Goal: Task Accomplishment & Management: Use online tool/utility

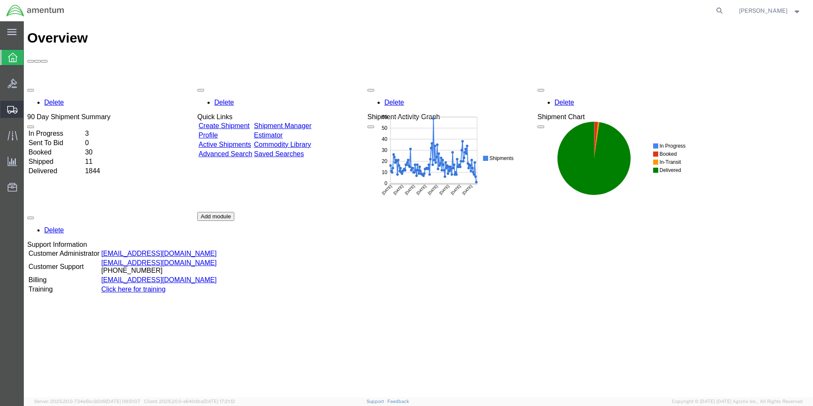
click at [0, 0] on span "Create from Template" at bounding box center [0, 0] width 0 height 0
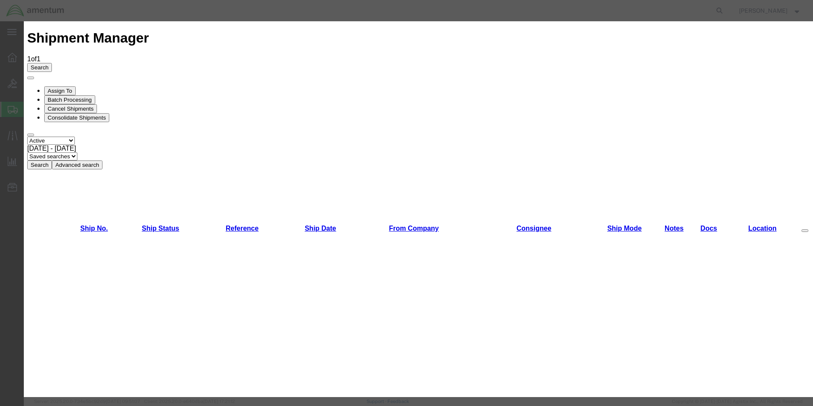
scroll to position [170, 0]
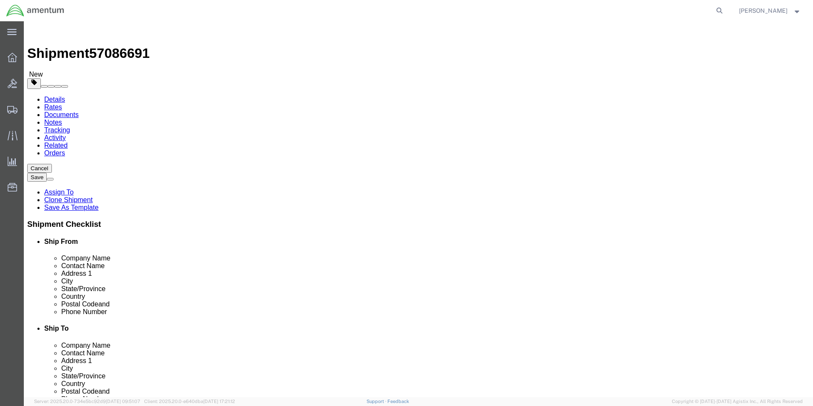
select select "49831"
select select "49919"
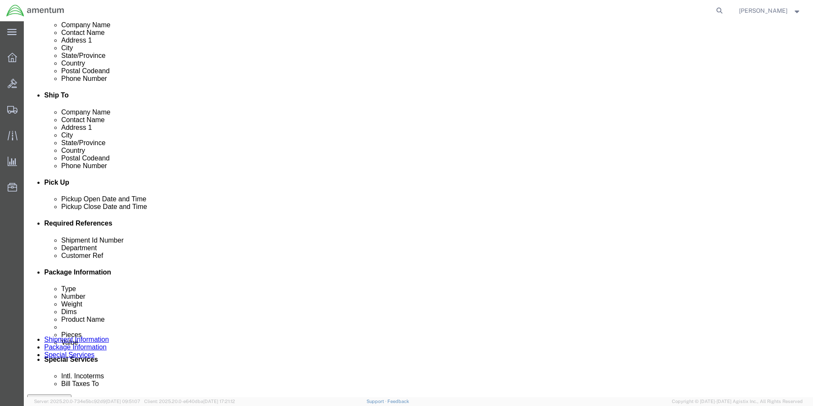
scroll to position [298, 0]
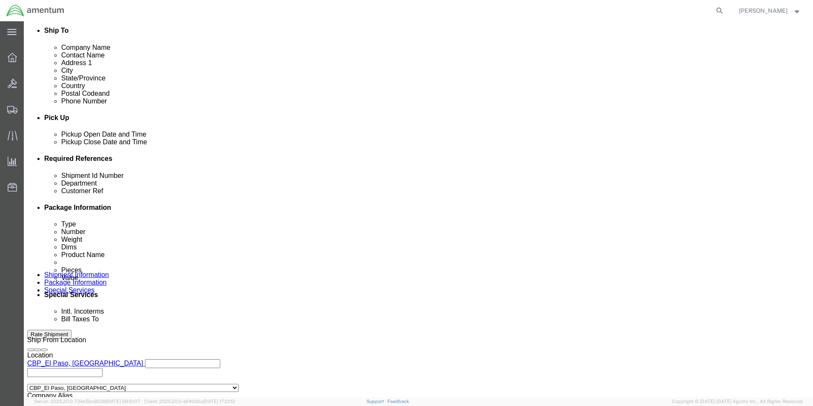
drag, startPoint x: 91, startPoint y: 230, endPoint x: 80, endPoint y: 230, distance: 11.1
click div "Shipment Id Number 613-001310"
type input "usage"
click div "Customer Ref 613-000970"
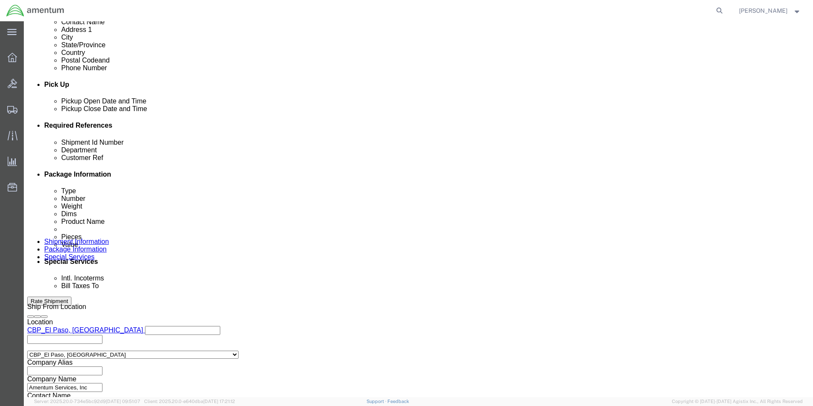
scroll to position [373, 0]
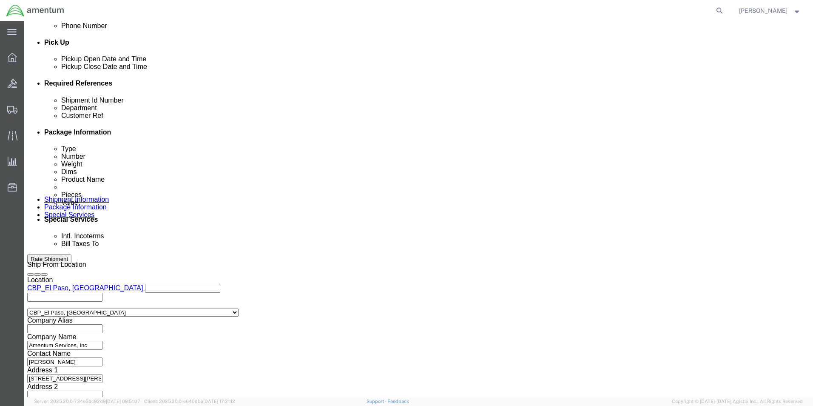
type input "usage"
click button "Continue"
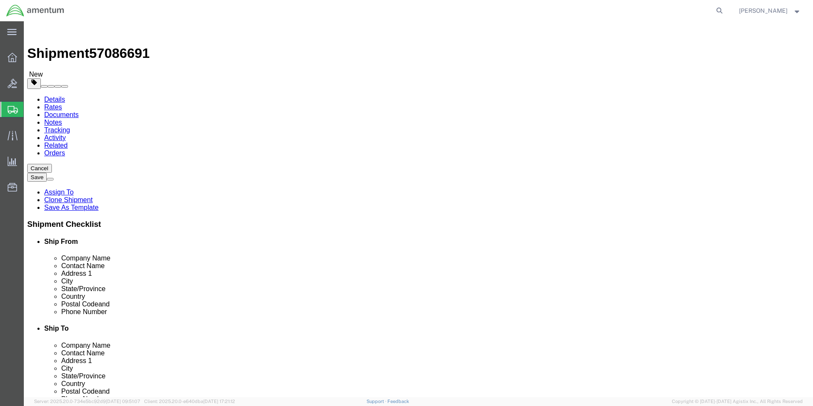
drag, startPoint x: 148, startPoint y: 183, endPoint x: 116, endPoint y: 189, distance: 32.5
click div "Package Type Select Bale(s) Basket(s) Bolt(s) Bottle(s) Buckets Bulk Bundle(s) …"
type input "8"
type input "6"
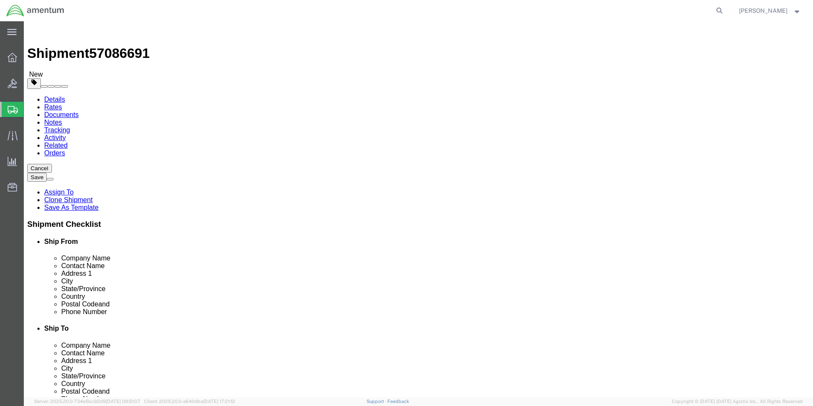
drag, startPoint x: 135, startPoint y: 201, endPoint x: 107, endPoint y: 204, distance: 28.7
click div "Weight 5.00 Select kgs lbs Ship. t°"
type input "2"
click div "Package Type Select Bale(s) Basket(s) Bolt(s) Bottle(s) Buckets Bulk Bundle(s) …"
click button "Continue"
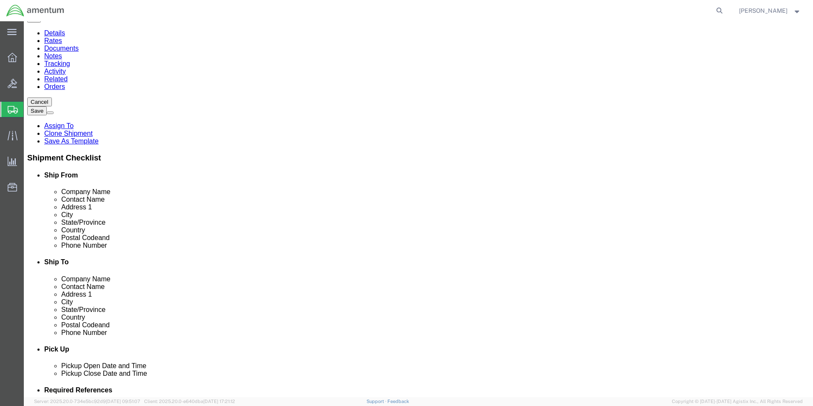
scroll to position [298, 0]
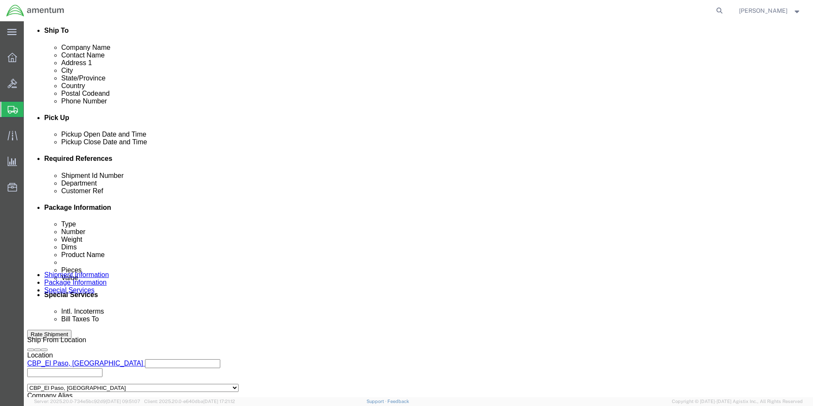
click button "Rate Shipment"
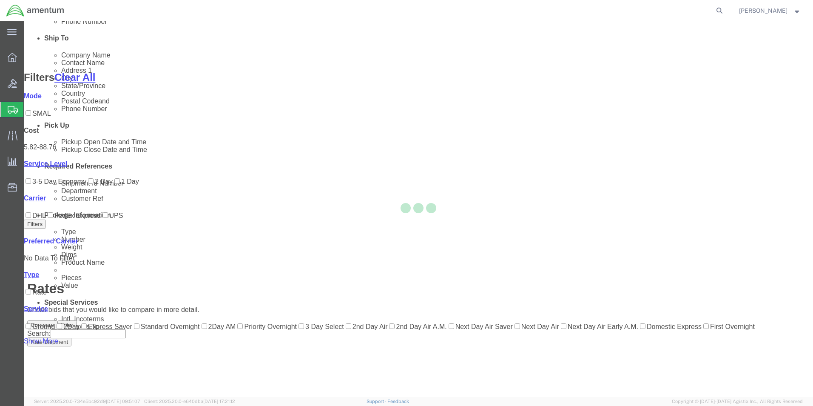
scroll to position [37, 0]
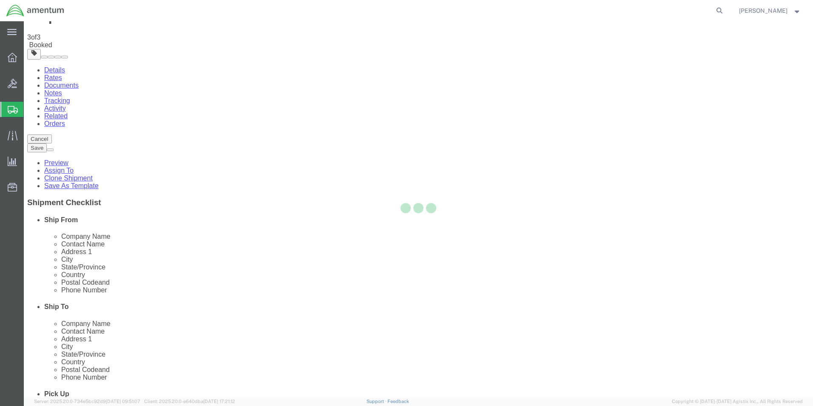
scroll to position [0, 0]
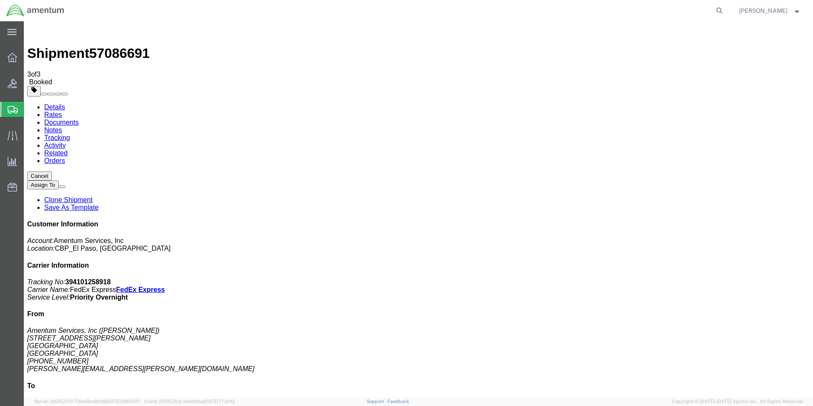
drag, startPoint x: 356, startPoint y: 155, endPoint x: 445, endPoint y: 239, distance: 121.9
click at [0, 0] on span "Create from Template" at bounding box center [0, 0] width 0 height 0
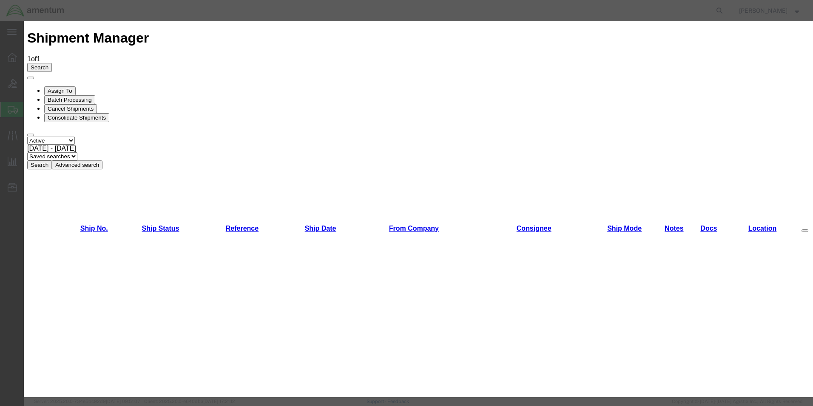
scroll to position [128, 0]
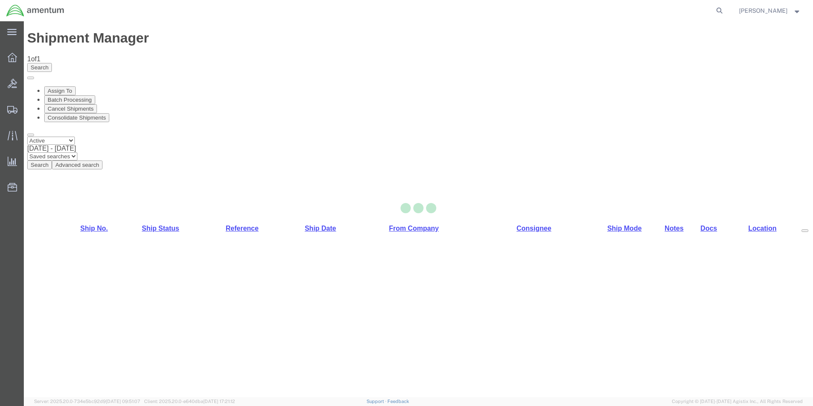
select select "49831"
select select "49947"
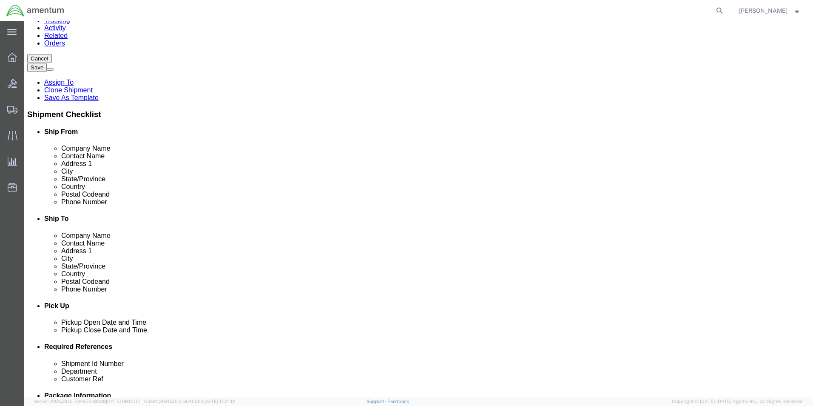
scroll to position [340, 0]
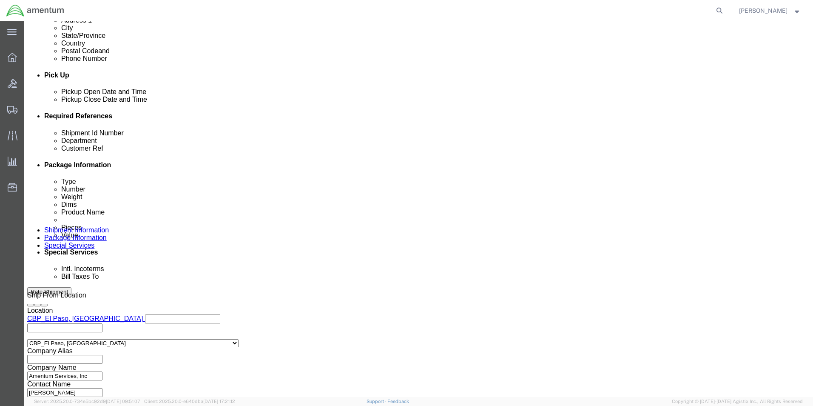
click div "Shipment Id Number 327841"
type input "usage"
drag, startPoint x: 138, startPoint y: 199, endPoint x: 100, endPoint y: 203, distance: 38.1
click div "Customer Ref 327841"
type input "usage"
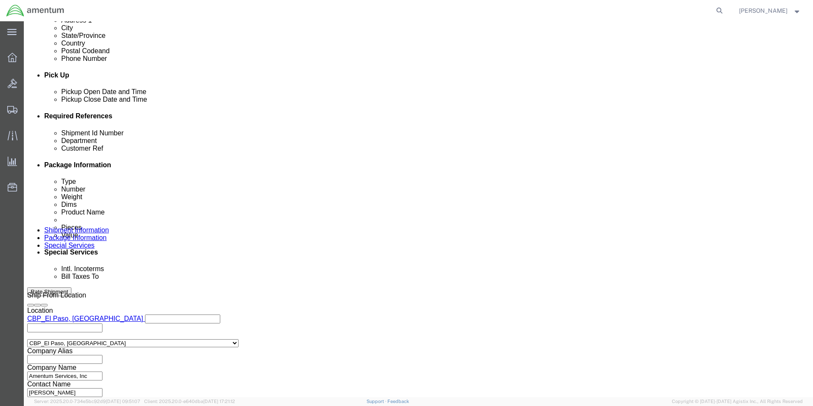
click button "Continue"
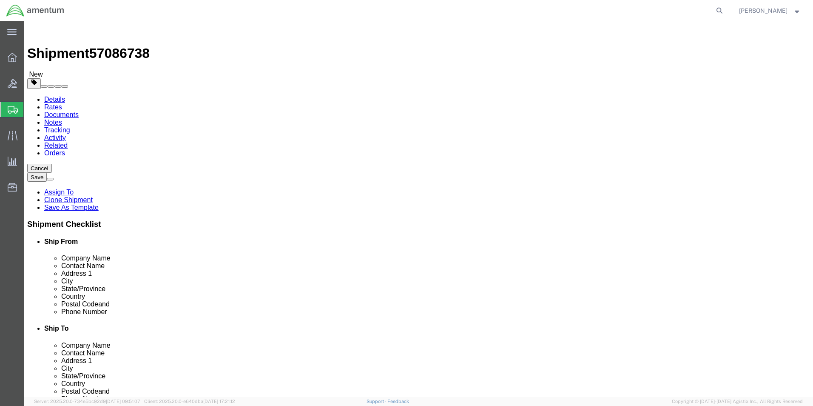
click button "Rate Shipment"
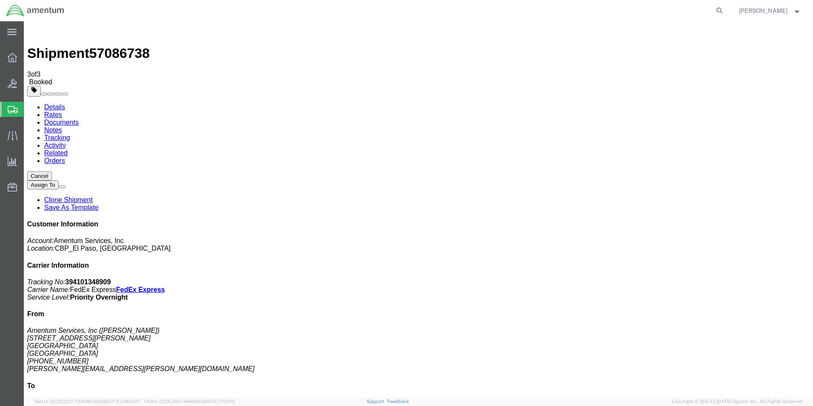
click at [0, 0] on span "Create from Template" at bounding box center [0, 0] width 0 height 0
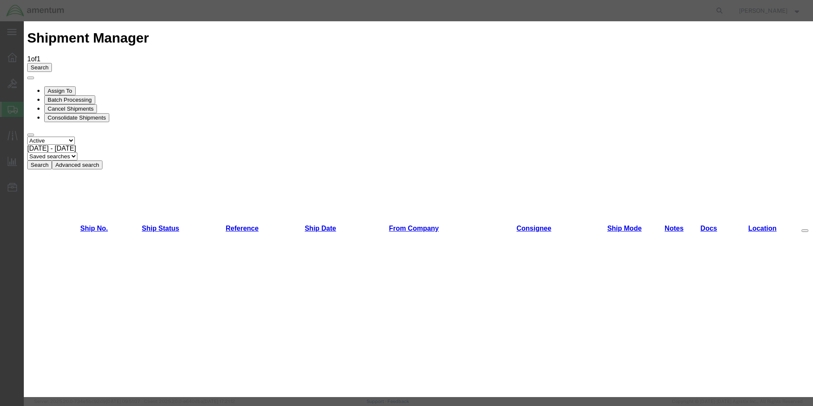
scroll to position [85, 0]
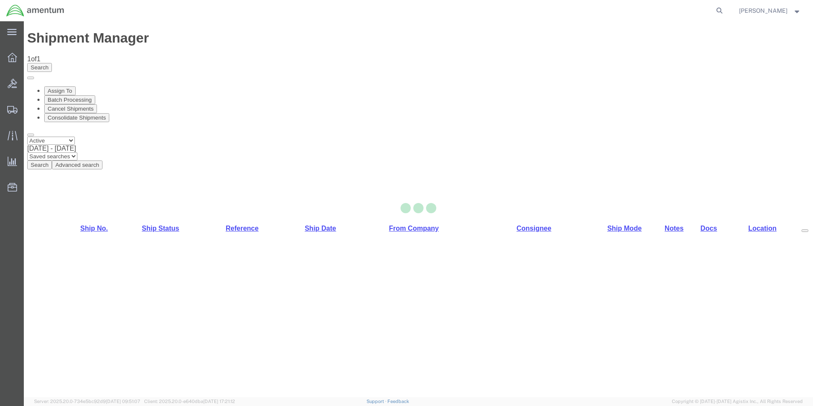
select select "49831"
select select "49921"
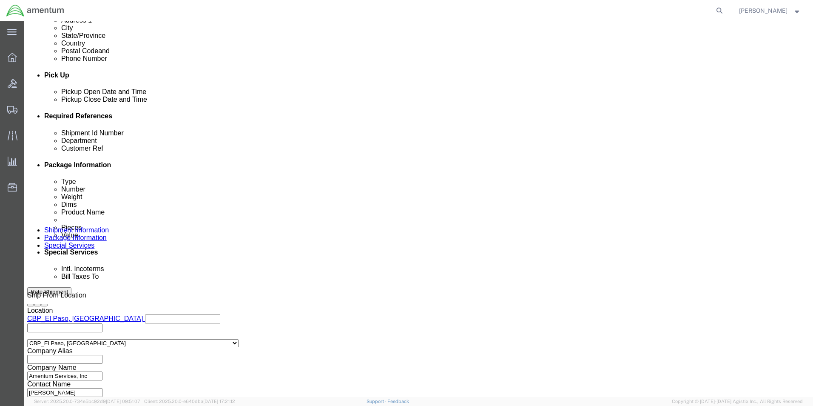
scroll to position [0, 12]
drag, startPoint x: 111, startPoint y: 185, endPoint x: 351, endPoint y: 200, distance: 240.4
click div "Shipment Id Number 327787/327683/327791/327810 Department CBP Select Account Ty…"
type input "usage"
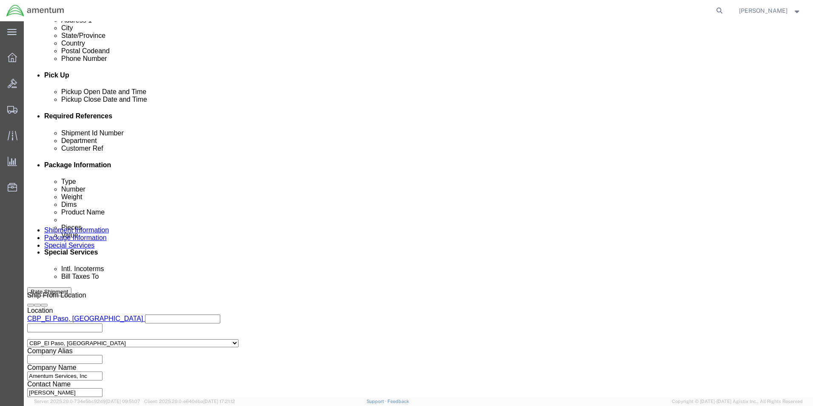
scroll to position [0, 12]
drag, startPoint x: 110, startPoint y: 201, endPoint x: 392, endPoint y: 213, distance: 282.7
click div "Shipment Id Number usage Department CBP Select Account Type Activity ID Airline…"
type input "usage"
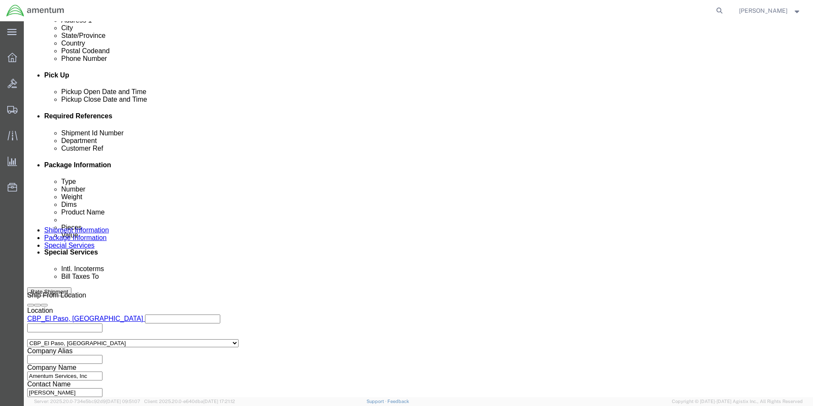
click button "Continue"
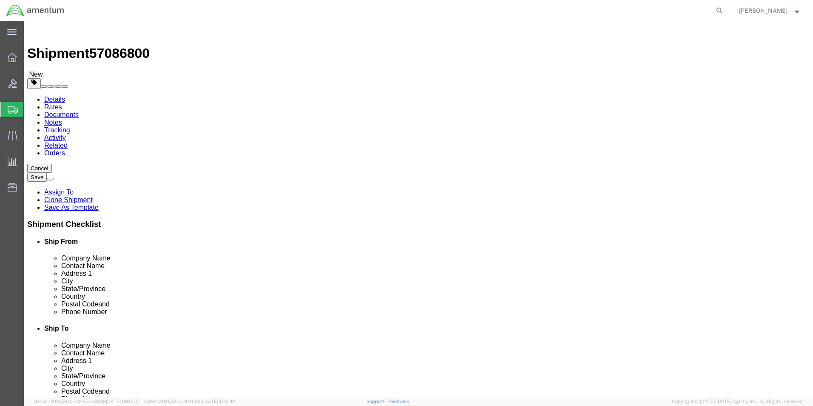
drag, startPoint x: 225, startPoint y: 183, endPoint x: 191, endPoint y: 183, distance: 34.5
click div "Length 12.00 x Width 12.00 x Height 7.00 Select cm ft in"
type input "0.25"
drag, startPoint x: 191, startPoint y: 183, endPoint x: 118, endPoint y: 182, distance: 73.2
click div "Length 12.00 x Width 12.00 x Height 0.25 Select cm ft in"
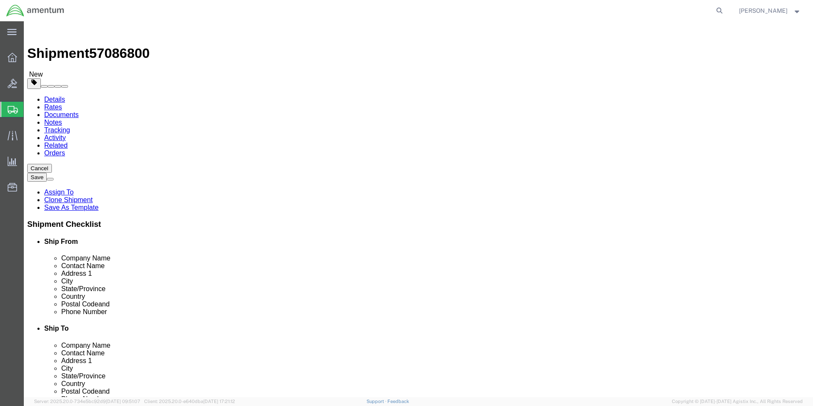
type input "10"
drag, startPoint x: 118, startPoint y: 196, endPoint x: 86, endPoint y: 193, distance: 32.0
click div "Weight 6.00 Select kgs lbs Ship. t°"
type input "1"
click div "Length 12.00 x Width 10 x Height 0.25 Select cm ft in"
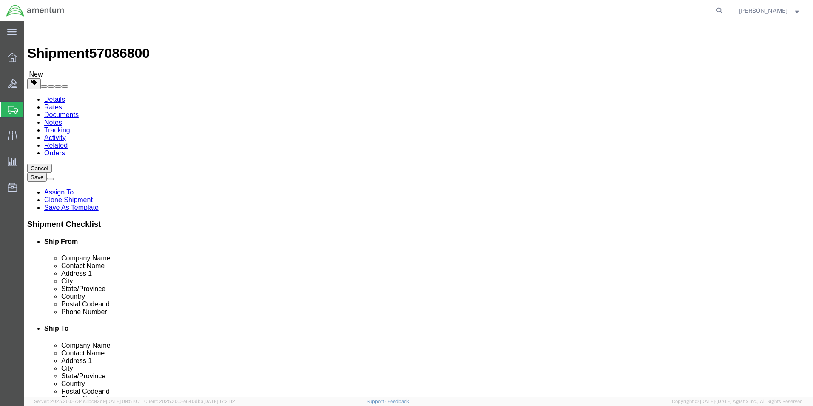
click dd "100.00 USD"
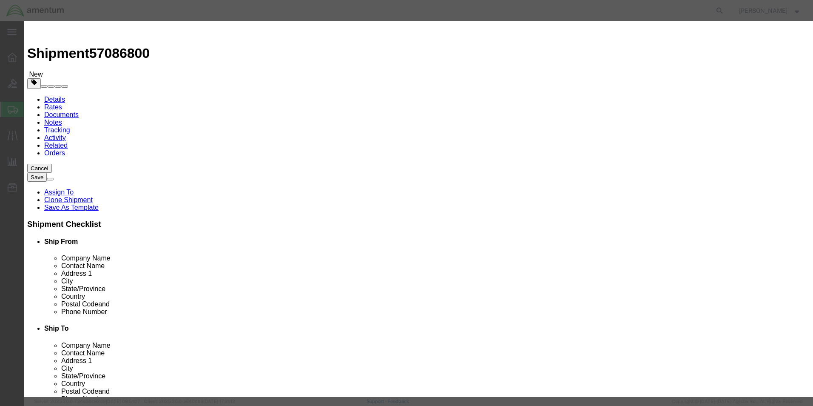
drag, startPoint x: 254, startPoint y: 83, endPoint x: 222, endPoint y: 86, distance: 32.0
click div "Pieces 106.00 Select Bag Barrels 100Board Feet Bottle Box Blister Pack Carats C…"
type input "1"
click div "Commodity library"
drag, startPoint x: 270, startPoint y: 99, endPoint x: 236, endPoint y: 99, distance: 33.6
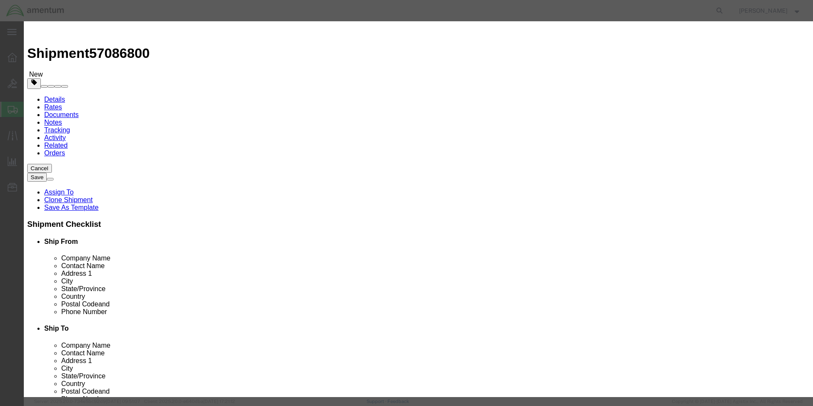
click div "Total Value 0.94 Select ADP AED AFN ALL AMD AOA ARS ATS AUD AWG AZN BAM BBD BDT…"
type input "100"
click button "Save & Close"
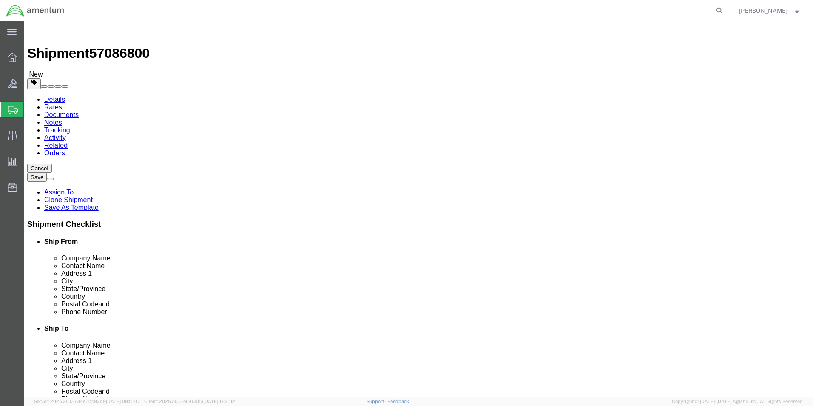
click button "Rate Shipment"
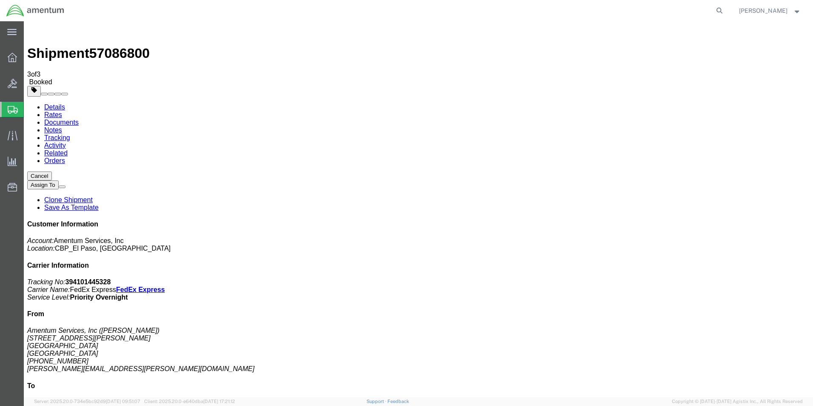
click at [0, 0] on span "Create from Template" at bounding box center [0, 0] width 0 height 0
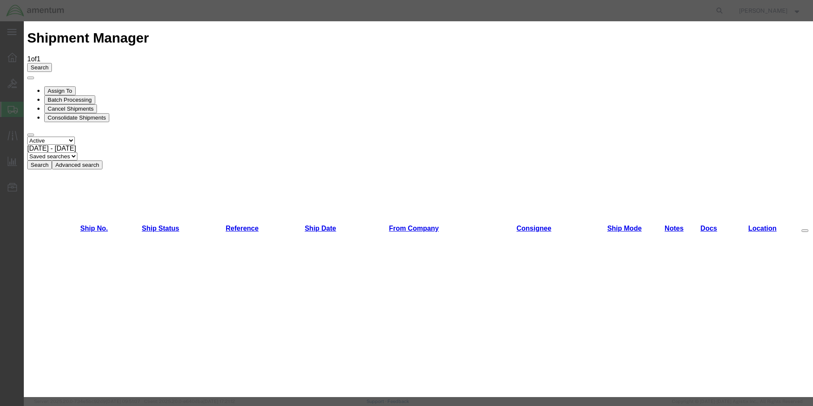
scroll to position [43, 0]
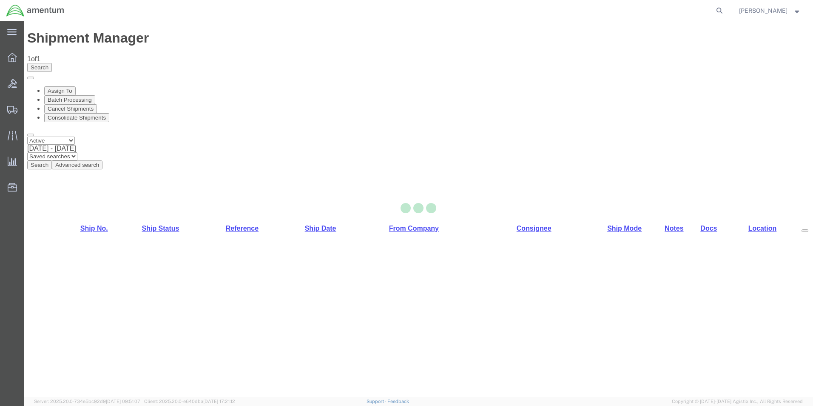
select select "49831"
select select "49937"
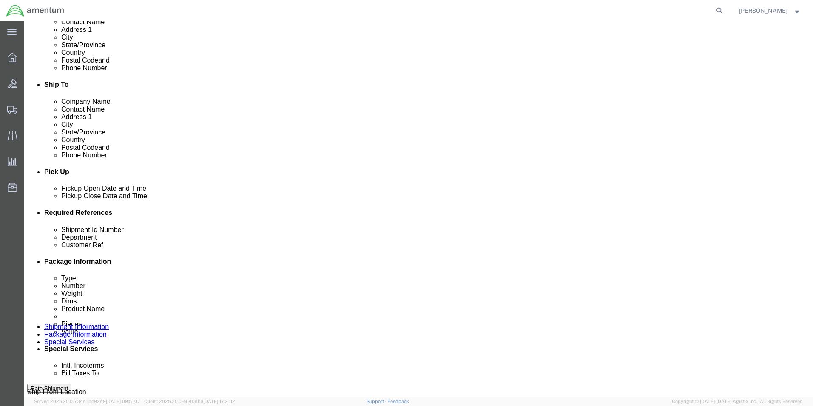
scroll to position [340, 0]
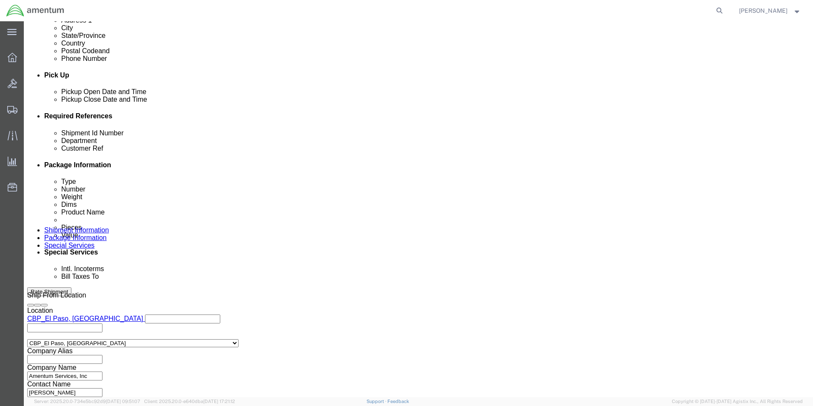
drag, startPoint x: 153, startPoint y: 197, endPoint x: 94, endPoint y: 199, distance: 58.3
click div "Customer Ref 503-008604"
type input "usage"
click button "Continue"
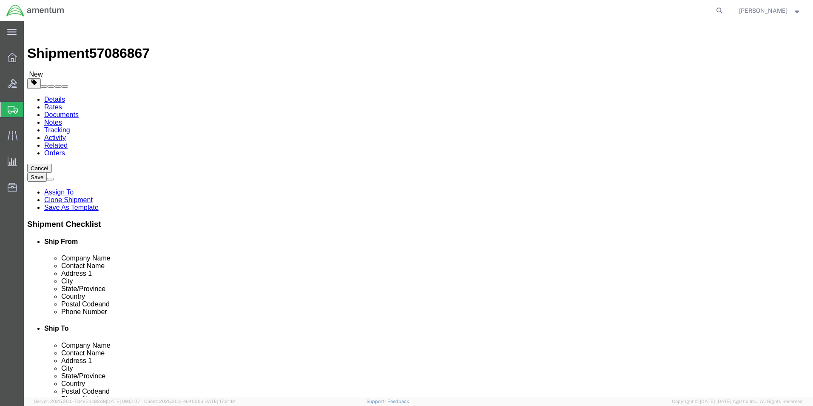
drag, startPoint x: 136, startPoint y: 185, endPoint x: 112, endPoint y: 185, distance: 23.8
click div "Length 12.00 x Width 10.00 x Height 0.25 Select cm ft in"
type input "14"
type input "8"
type input "7"
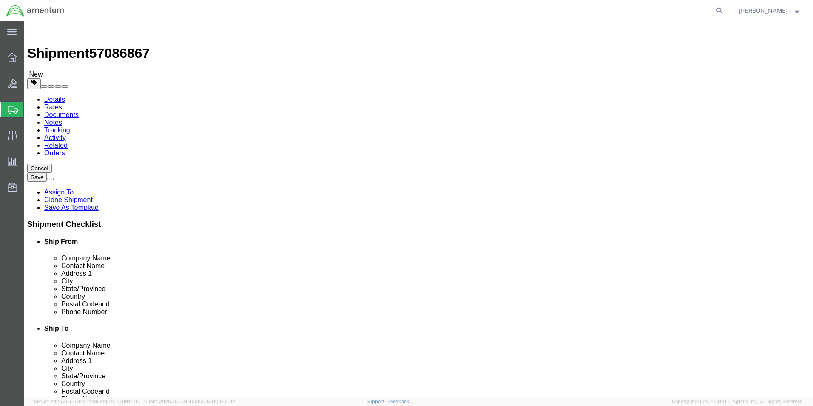
drag, startPoint x: 139, startPoint y: 193, endPoint x: 90, endPoint y: 195, distance: 49.0
click div "Weight 1.00 Select kgs lbs Ship. t°"
type input "2"
click button "Continue"
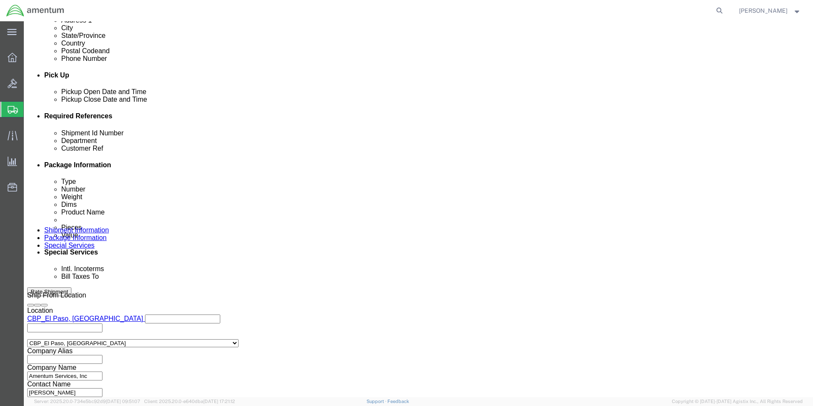
click button "Rate Shipment"
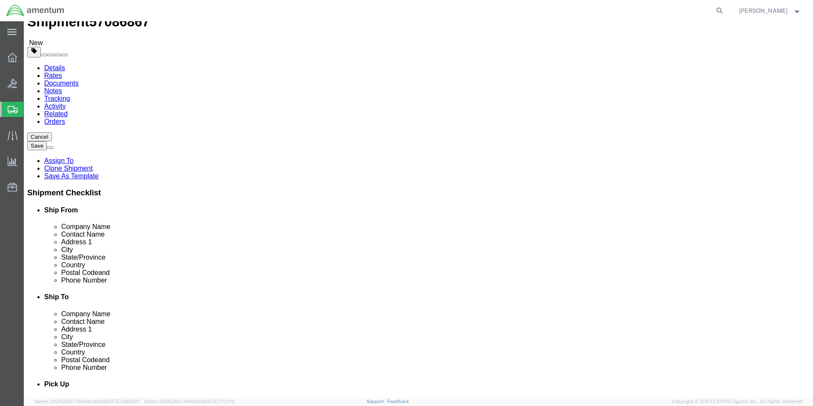
scroll to position [0, 0]
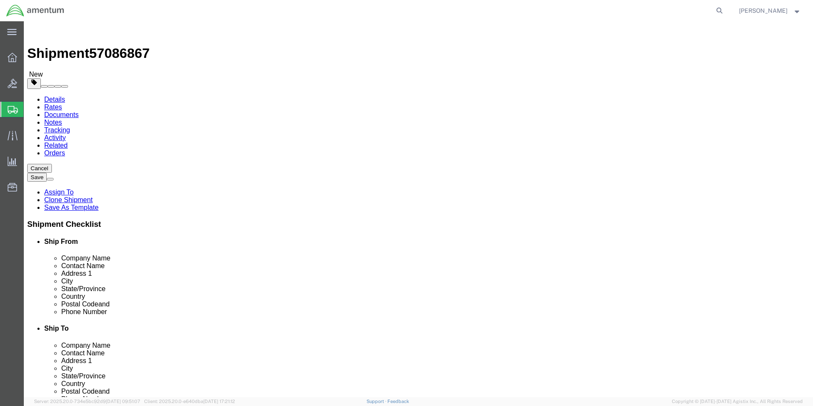
click icon
click input "Ship To Location / Contact Name : This field is required."
type input "v [PERSON_NAME]"
click button "Rate Shipment"
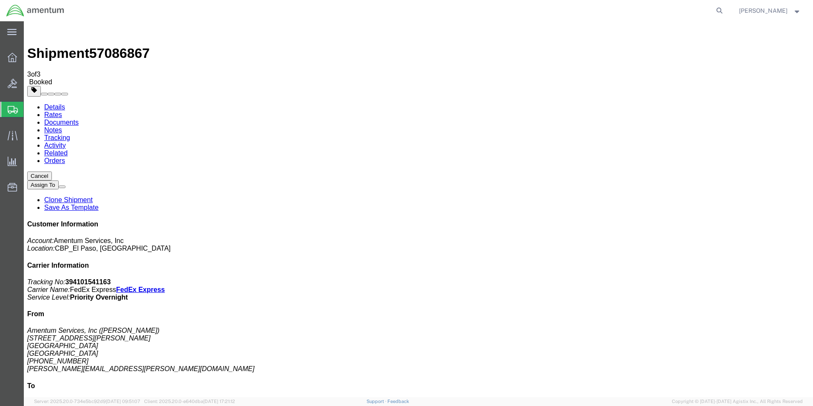
click at [0, 0] on span "Create from Template" at bounding box center [0, 0] width 0 height 0
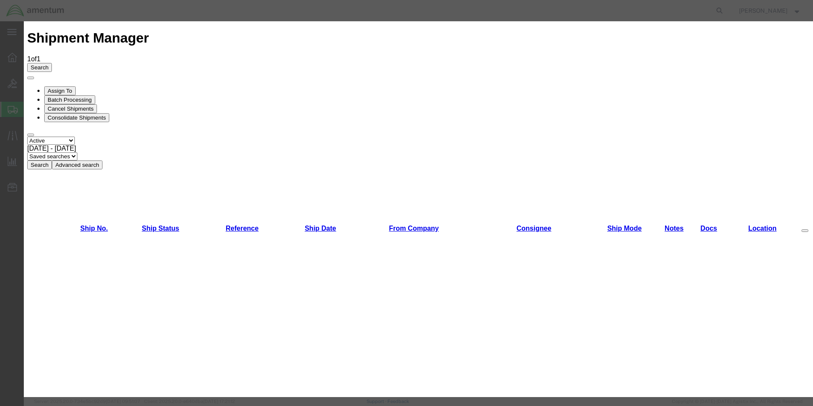
scroll to position [340, 0]
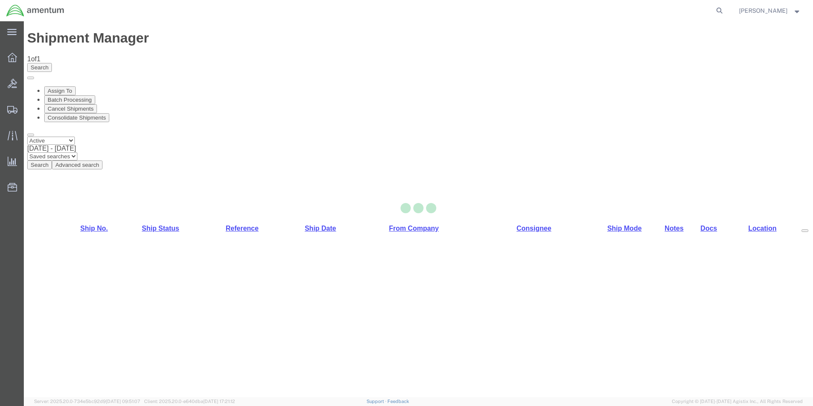
select select "49831"
select select "49951"
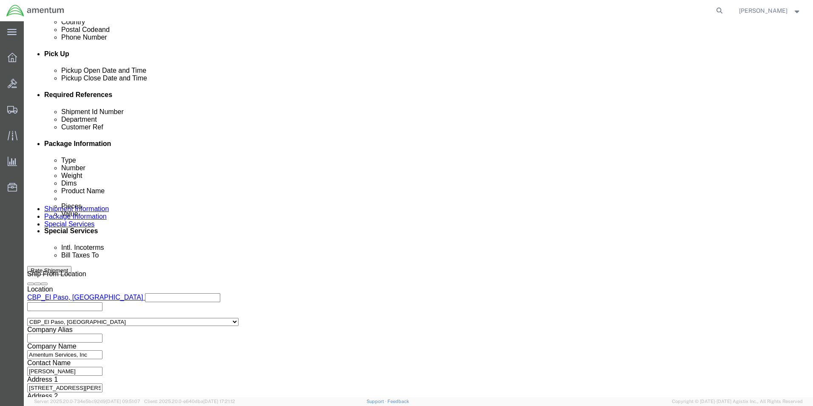
scroll to position [371, 0]
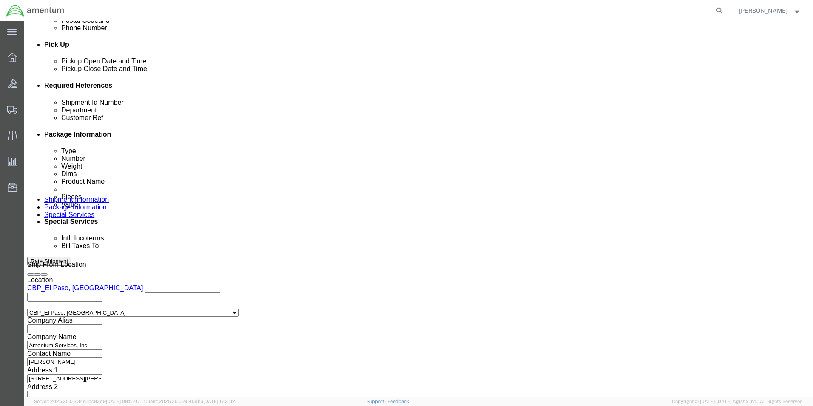
click button "Continue"
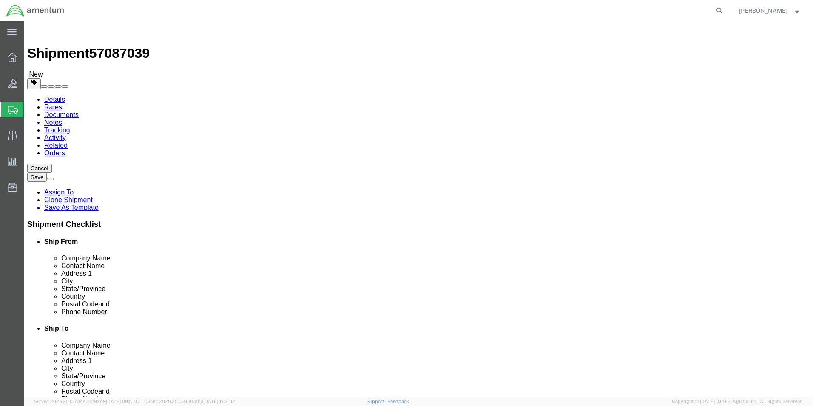
click input "text"
type input "12"
type input "10"
type input "0.25"
drag, startPoint x: 130, startPoint y: 197, endPoint x: 105, endPoint y: 198, distance: 24.7
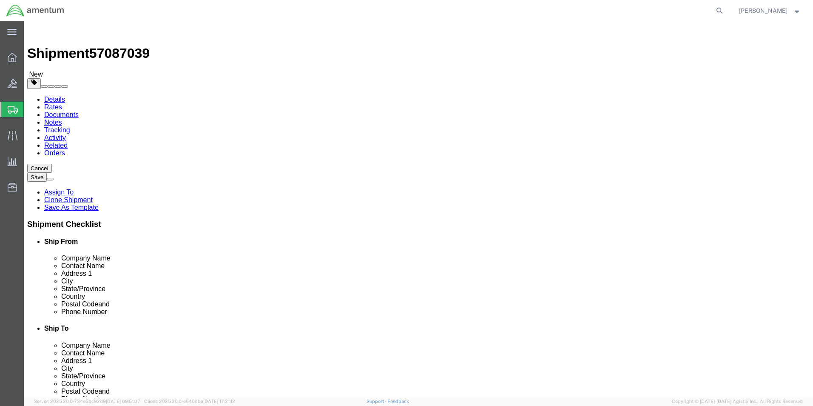
click div "Weight 0.00 Select kgs lbs Ship. t°"
type input "1"
click ul
click div "Package Content # 1 x Package Type Select Bale(s) Basket(s) Bolt(s) Bottle(s) B…"
click span
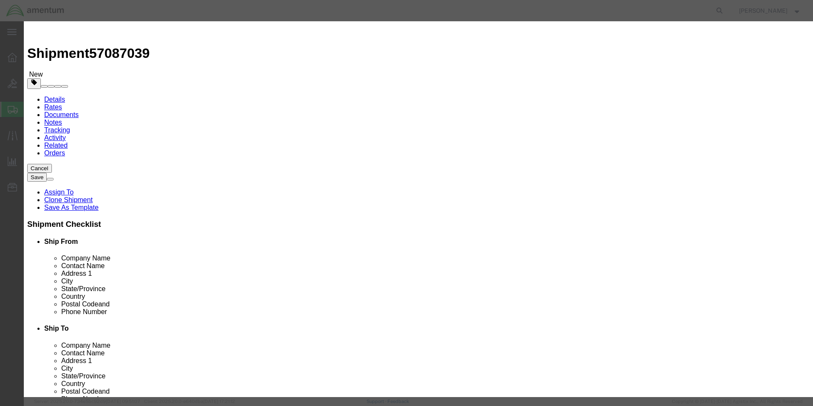
click input "text"
type input "AIRCRAFT PARTS"
type input "100"
select select "US"
drag, startPoint x: 260, startPoint y: 83, endPoint x: 251, endPoint y: 85, distance: 9.6
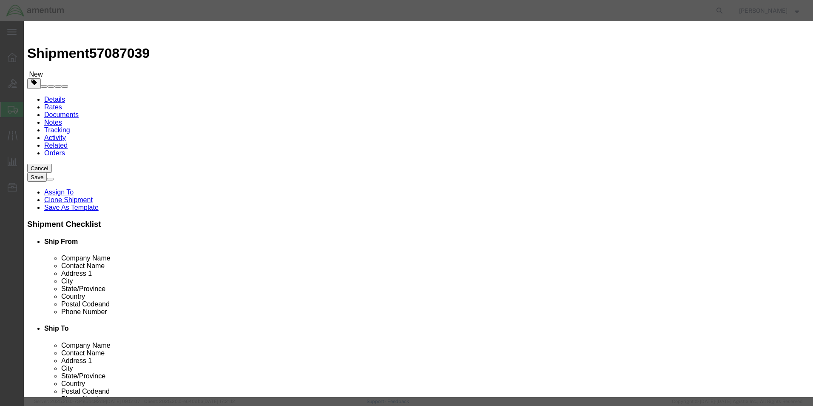
drag, startPoint x: 257, startPoint y: 81, endPoint x: 239, endPoint y: 85, distance: 18.2
click div "Pieces 0 Select Bag Barrels 100Board Feet Bottle Box Blister Pack Carats Can Ca…"
type input "1"
click div "Commodity library"
click button "Save & Close"
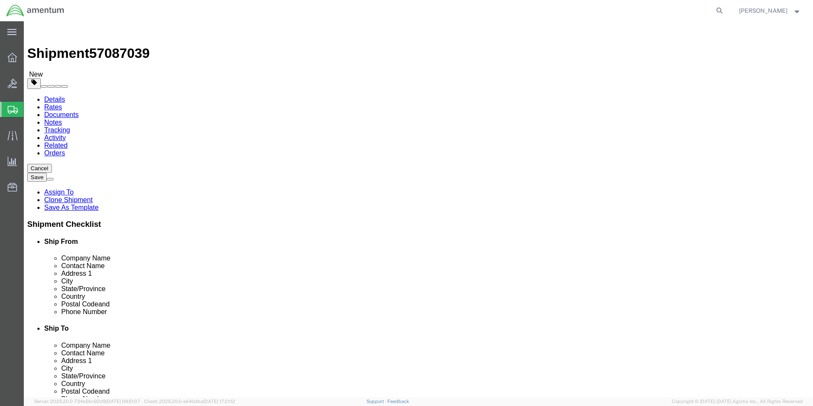
click button "Continue"
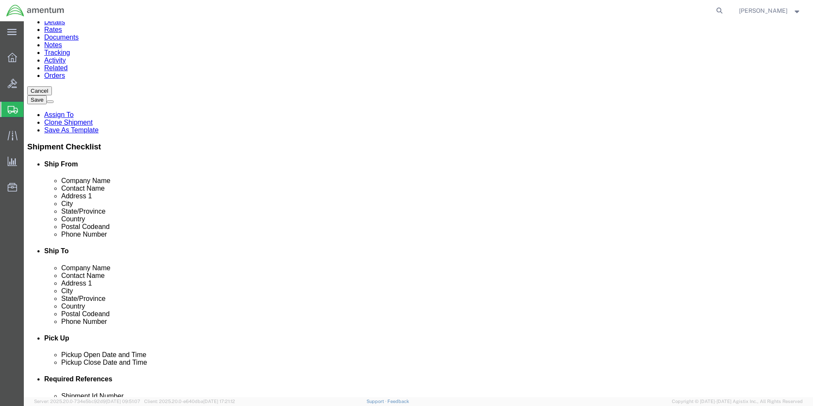
scroll to position [340, 0]
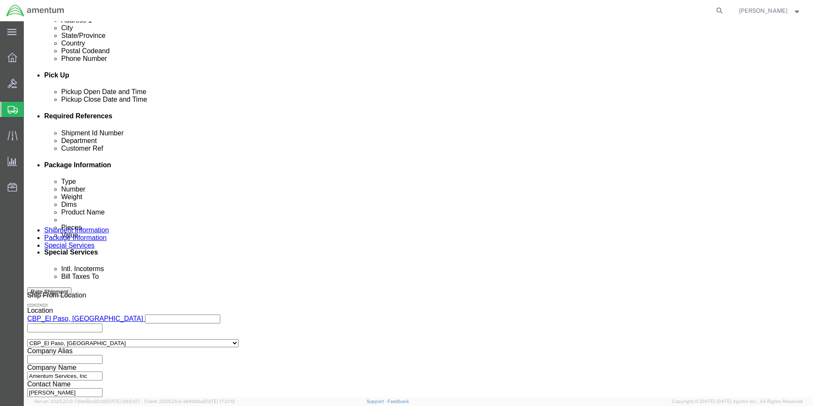
click button "Rate Shipment"
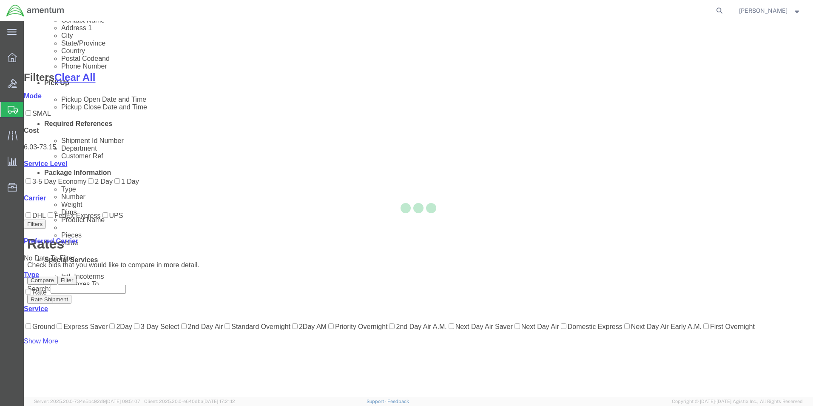
scroll to position [35, 0]
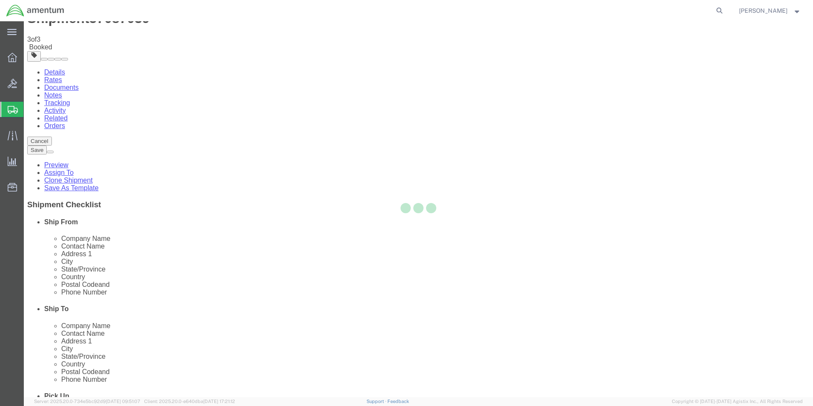
scroll to position [0, 0]
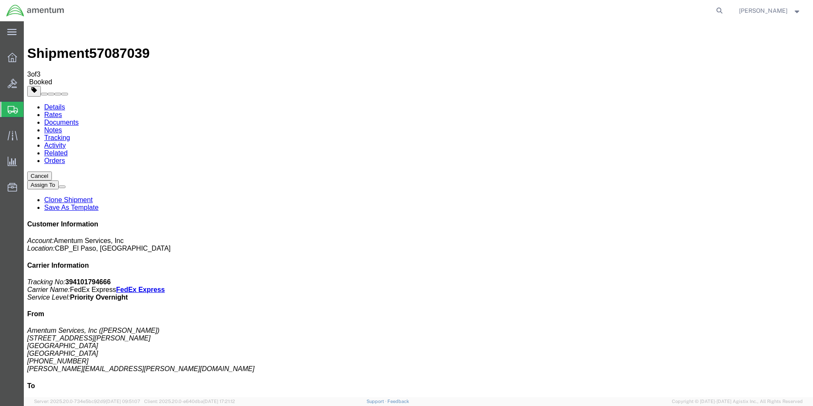
click at [0, 0] on span "Create from Template" at bounding box center [0, 0] width 0 height 0
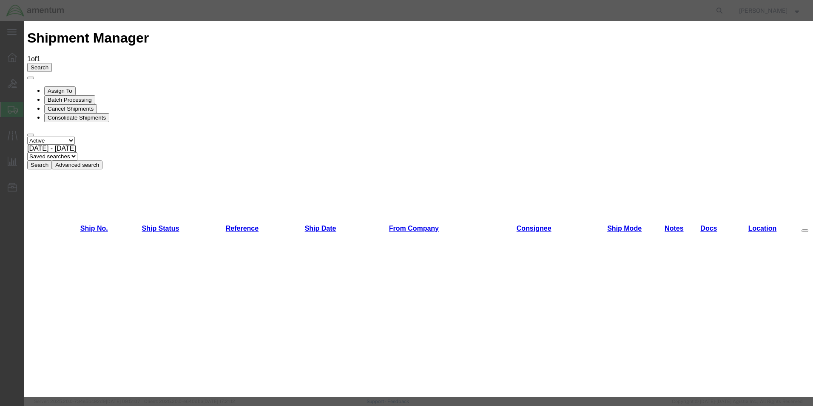
scroll to position [213, 0]
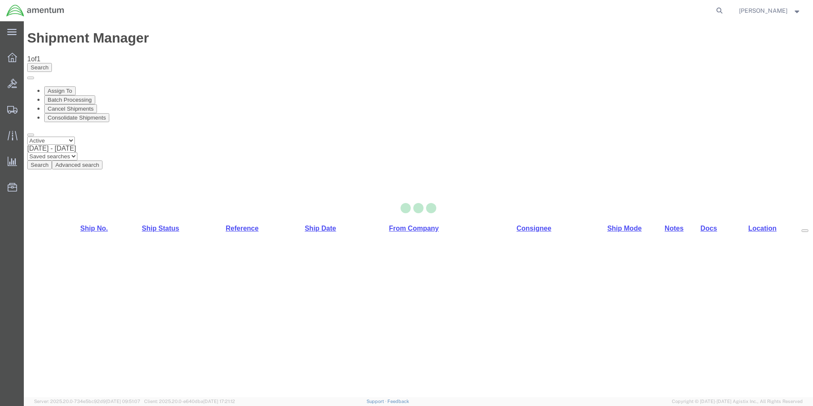
select select "49831"
select select "49942"
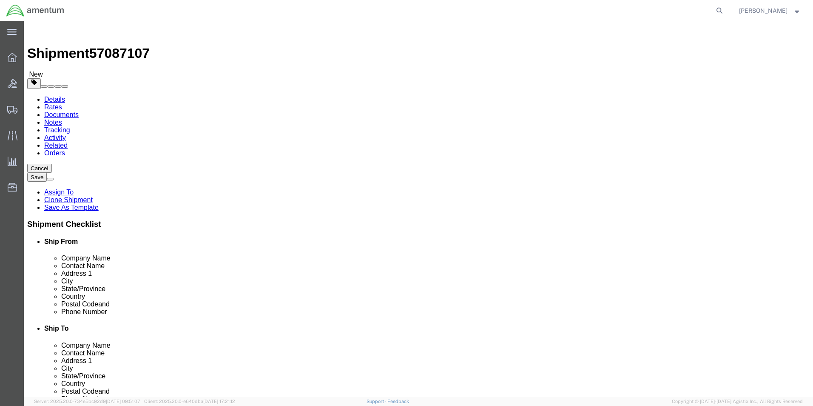
scroll to position [340, 0]
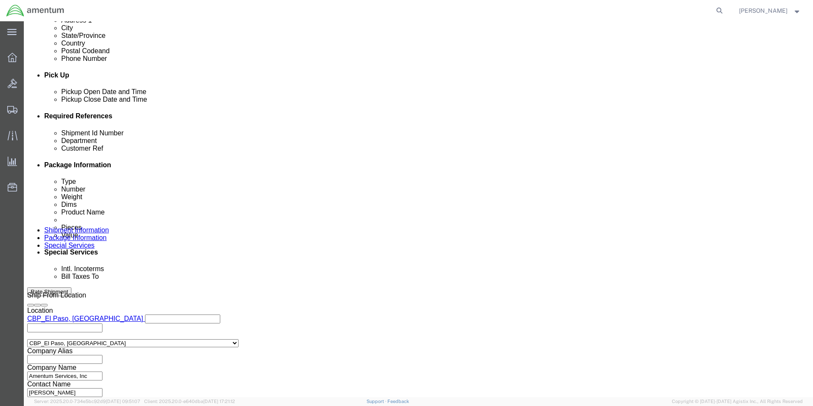
click button "Continue"
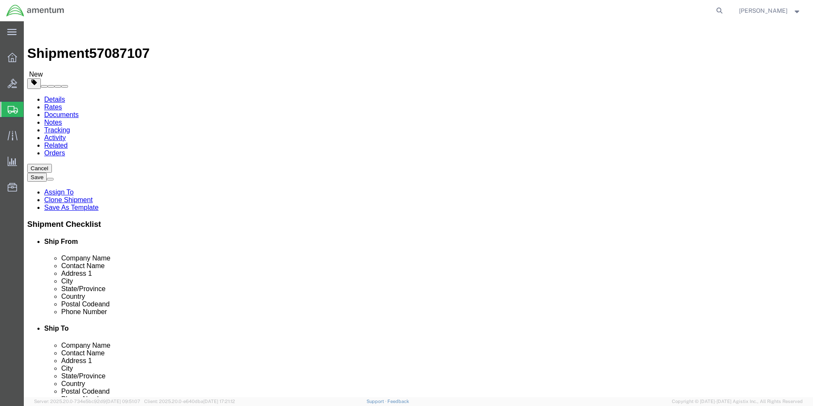
drag, startPoint x: 287, startPoint y: 148, endPoint x: 278, endPoint y: 153, distance: 10.7
click select "Select Bale(s) Basket(s) Bolt(s) Bottle(s) Buckets Bulk Bundle(s) Can(s) Cardbo…"
select select "ENV"
click select "Select Bale(s) Basket(s) Bolt(s) Bottle(s) Buckets Bulk Bundle(s) Can(s) Cardbo…"
type input "9.50"
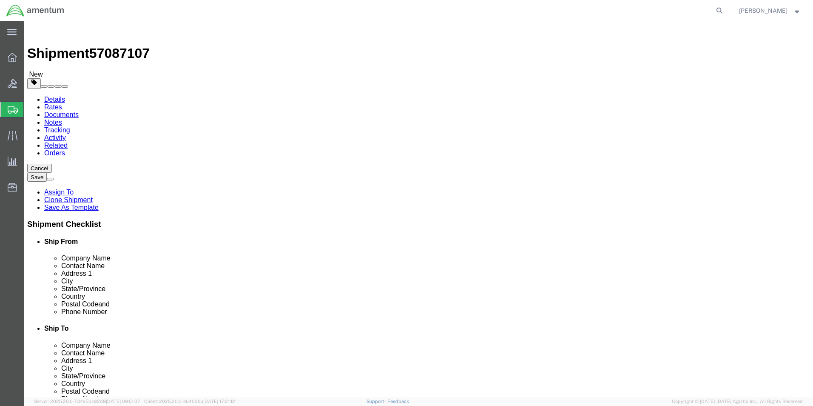
type input "12.50"
type input "1"
click button "Rate Shipment"
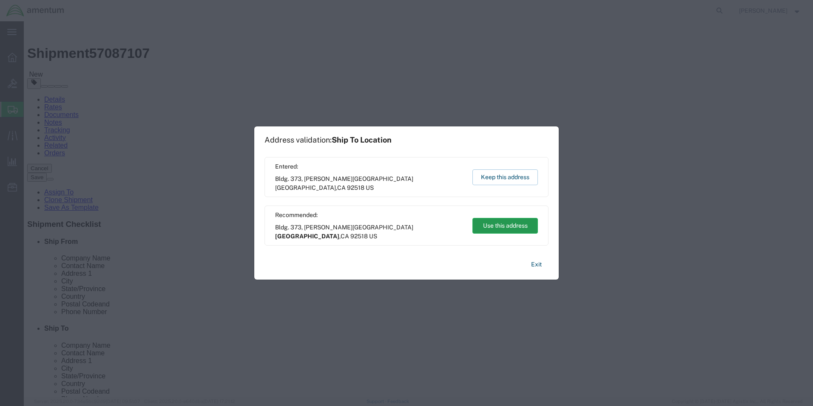
click at [523, 227] on button "Use this address" at bounding box center [506, 226] width 66 height 16
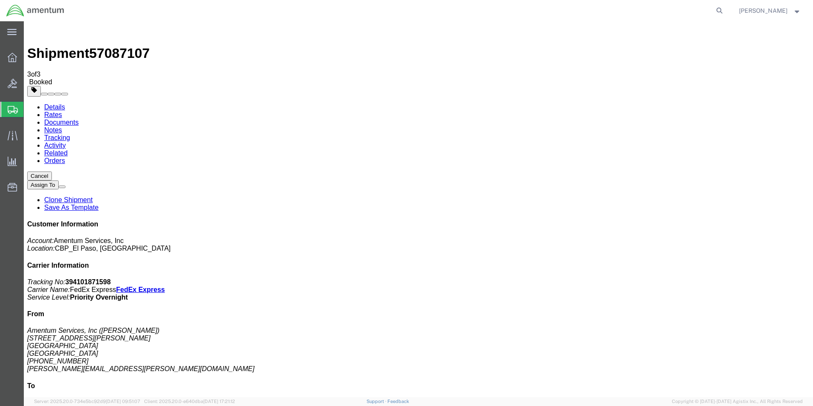
click at [0, 0] on span "Create from Template" at bounding box center [0, 0] width 0 height 0
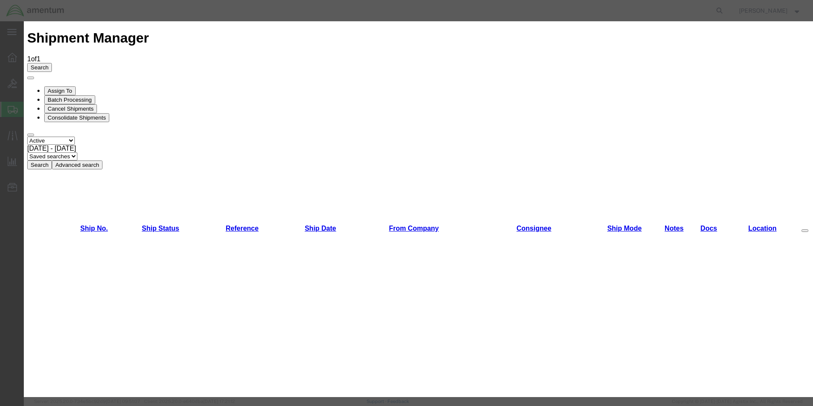
scroll to position [255, 0]
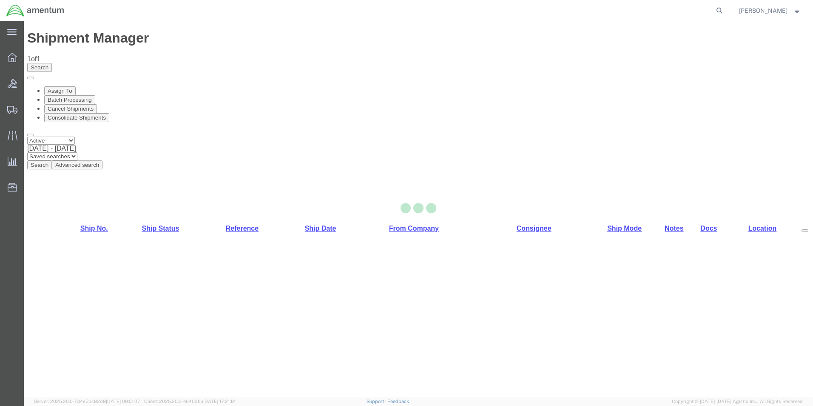
select select "49831"
select select "49946"
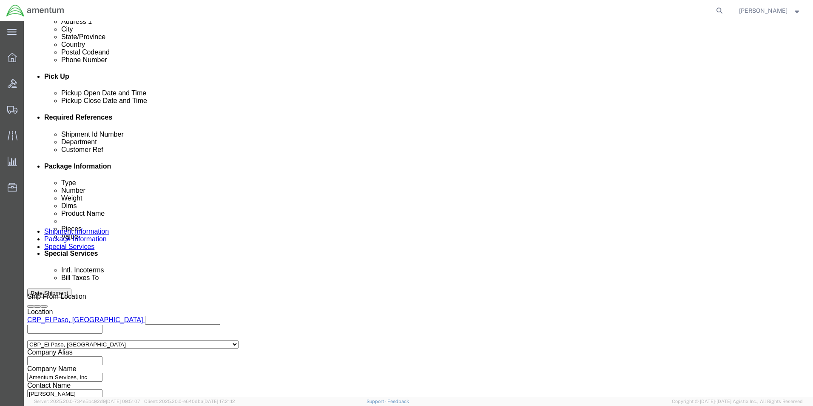
scroll to position [340, 0]
drag, startPoint x: 105, startPoint y: 185, endPoint x: 99, endPoint y: 186, distance: 6.4
click div "Shipment Id Number 325003"
type input "usage"
drag, startPoint x: 168, startPoint y: 199, endPoint x: 86, endPoint y: 205, distance: 82.3
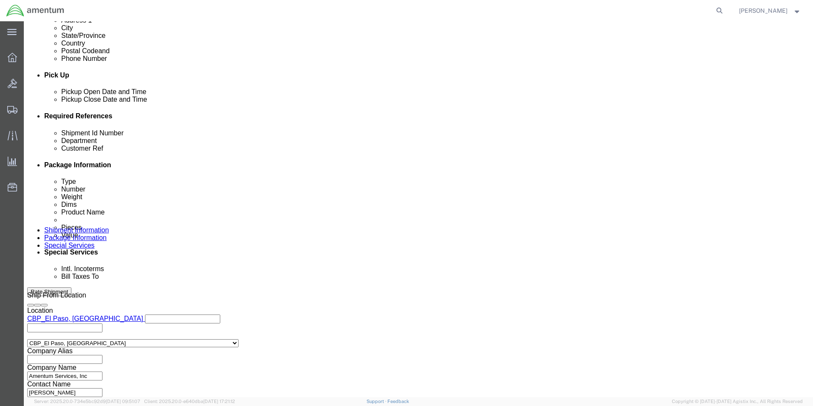
click div "Customer Ref 325003"
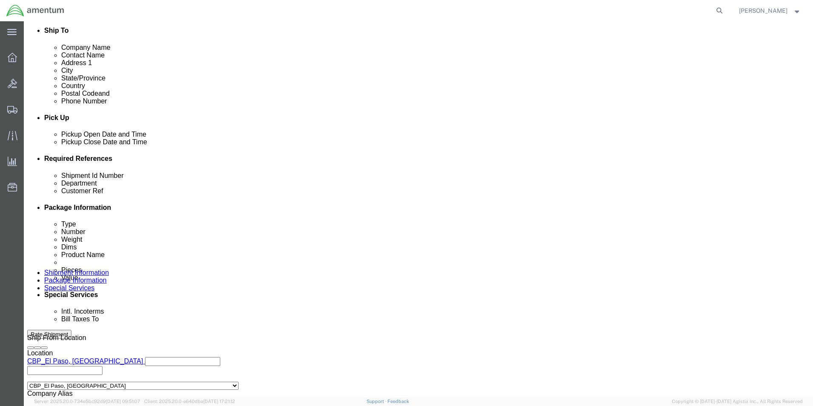
scroll to position [371, 0]
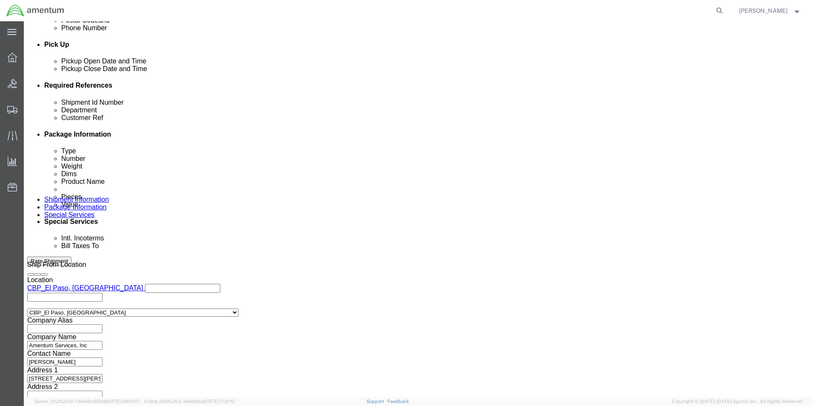
type input "usage"
click button "Continue"
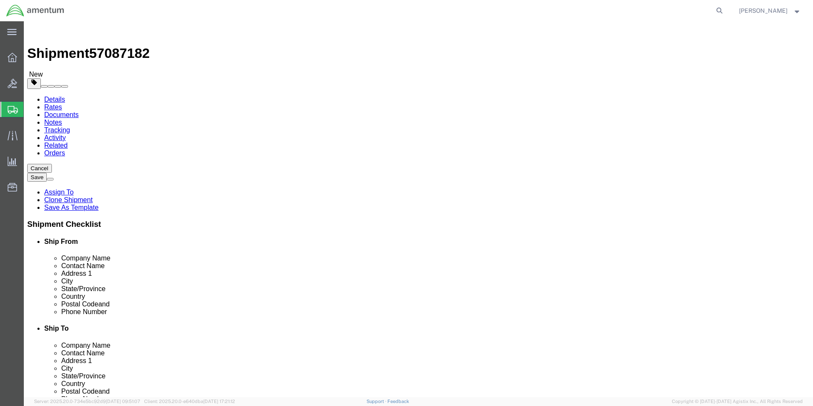
drag, startPoint x: 225, startPoint y: 181, endPoint x: 199, endPoint y: 180, distance: 25.9
click div "Length 12.00 x Width 10.00 x Height 1.00 Select cm ft in"
type input "0.25"
click button "Rate Shipment"
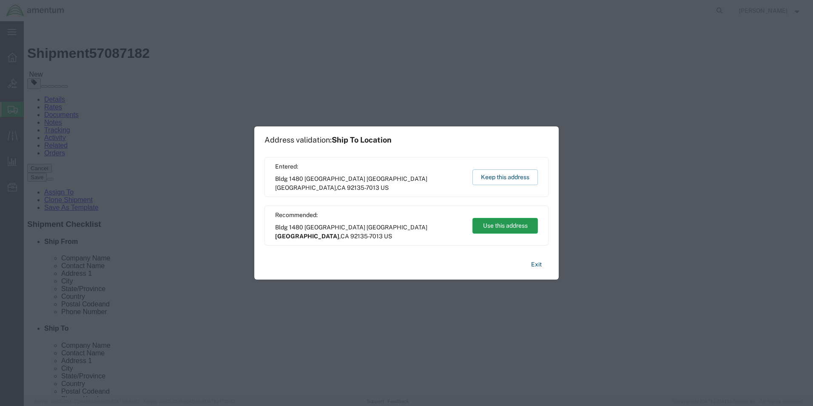
click at [517, 221] on button "Use this address" at bounding box center [506, 226] width 66 height 16
